Goal: Task Accomplishment & Management: Use online tool/utility

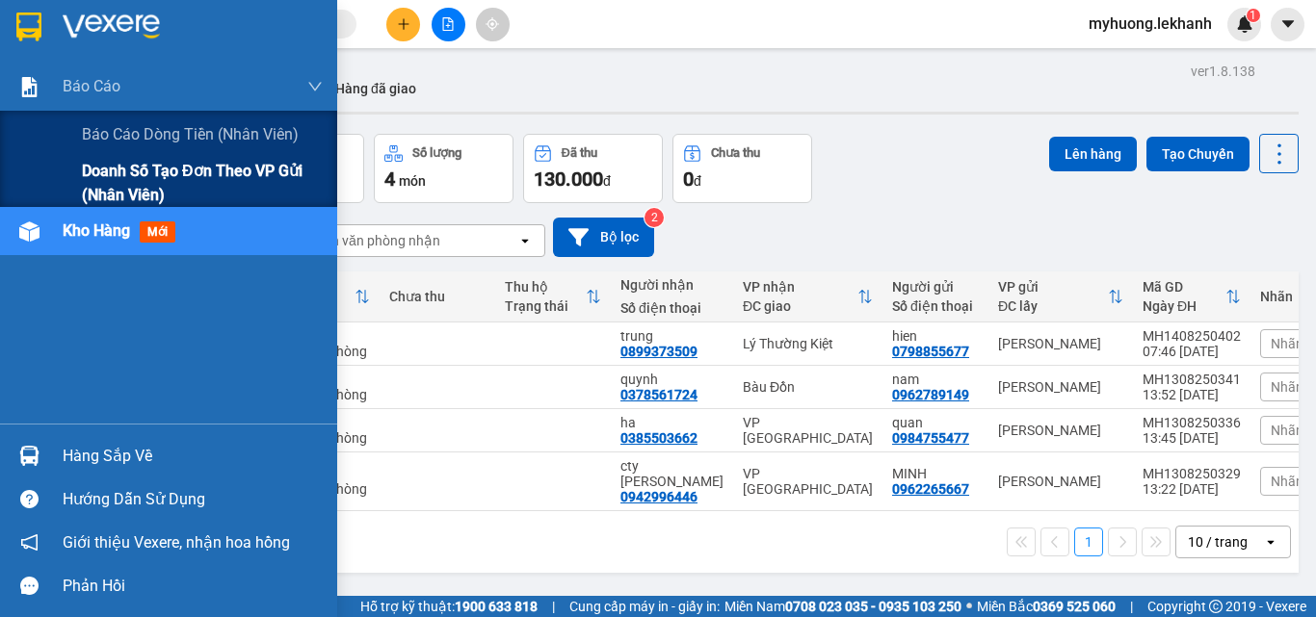
click at [118, 179] on span "Doanh số tạo đơn theo VP gửi (nhân viên)" at bounding box center [202, 183] width 241 height 48
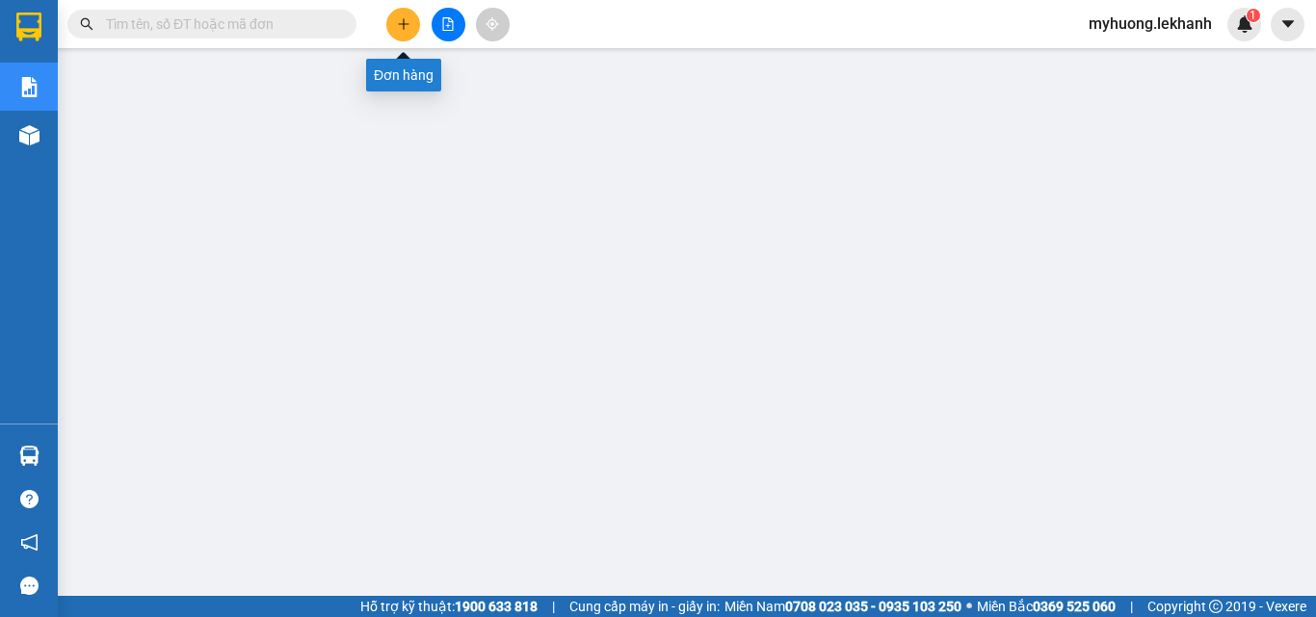
click at [401, 27] on icon "plus" at bounding box center [403, 23] width 13 height 13
